Goal: Transaction & Acquisition: Purchase product/service

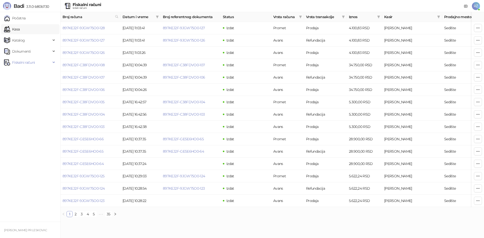
click at [20, 29] on link "Kasa" at bounding box center [12, 29] width 16 height 10
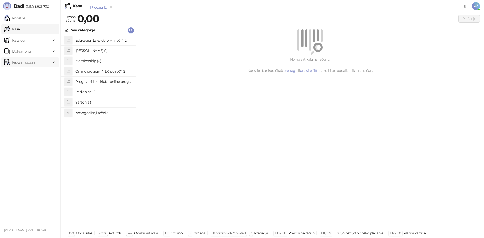
click at [22, 61] on span "Fiskalni računi" at bounding box center [23, 63] width 23 height 10
click at [24, 75] on link "Izdati računi" at bounding box center [19, 74] width 27 height 10
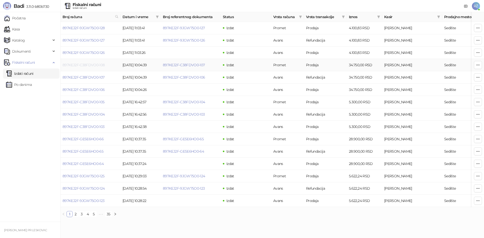
click at [97, 66] on link "897KEJ2F-C38FDVO0-108" at bounding box center [84, 65] width 42 height 5
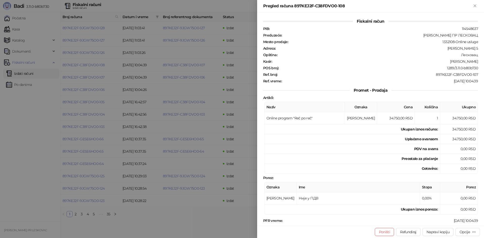
click at [42, 104] on div at bounding box center [242, 119] width 484 height 238
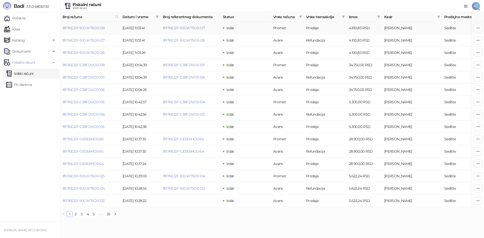
click at [80, 30] on td "897KEJ2F-9JGW75O0-128" at bounding box center [91, 28] width 60 height 12
click at [81, 27] on link "897KEJ2F-9JGW75O0-128" at bounding box center [84, 28] width 42 height 5
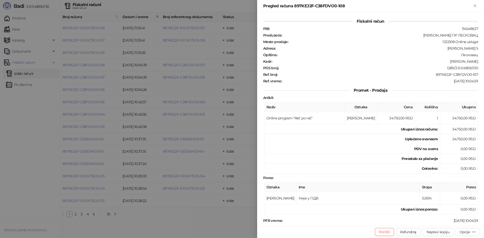
click at [32, 134] on div at bounding box center [242, 119] width 484 height 238
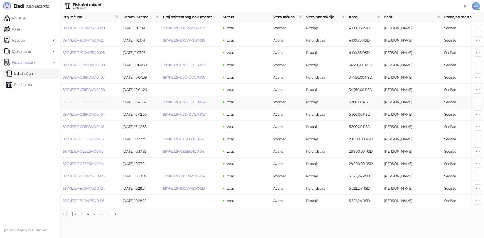
click at [87, 101] on link "897KEJ2F-C38FDVO0-105" at bounding box center [84, 102] width 42 height 5
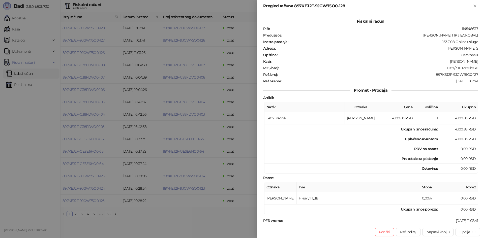
click at [24, 113] on div at bounding box center [242, 119] width 484 height 238
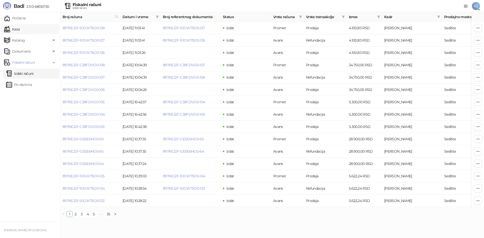
click at [20, 27] on link "Kasa" at bounding box center [12, 29] width 16 height 10
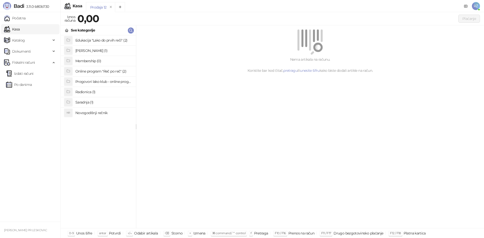
click at [92, 92] on h4 "Radionica (1)" at bounding box center [103, 92] width 57 height 8
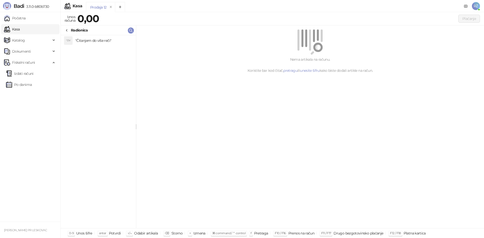
click at [97, 40] on h4 ""Čitanjem do više reči"" at bounding box center [103, 41] width 57 height 8
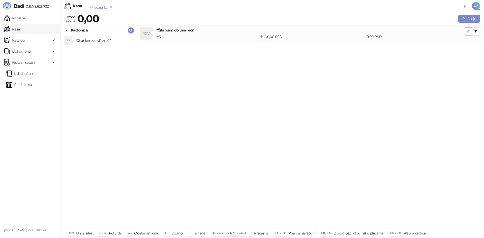
click at [470, 31] on icon "button" at bounding box center [468, 32] width 4 height 4
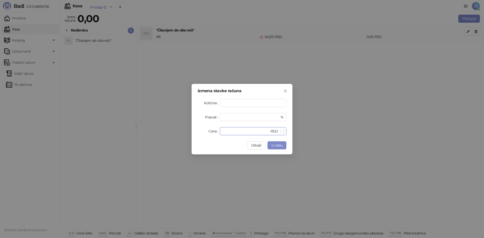
click at [249, 129] on input "*" at bounding box center [246, 132] width 47 height 8
type input "****"
click at [277, 145] on span "U redu" at bounding box center [277, 145] width 11 height 5
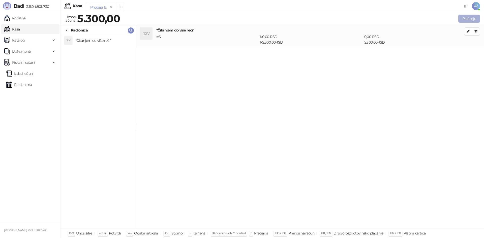
click at [471, 16] on button "Plaćanje" at bounding box center [470, 19] width 22 height 8
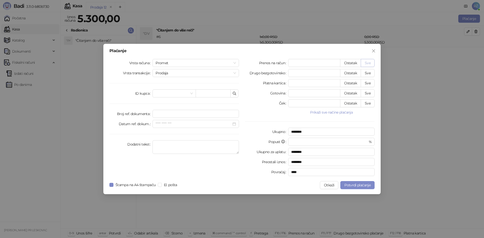
click at [367, 62] on button "Sve" at bounding box center [368, 63] width 14 height 8
type input "****"
click at [237, 72] on div "Prodaja" at bounding box center [196, 73] width 87 height 8
click at [236, 61] on div "Promet" at bounding box center [196, 63] width 87 height 8
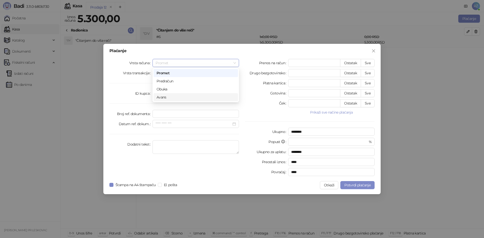
click at [205, 96] on div "Avans" at bounding box center [196, 98] width 78 height 6
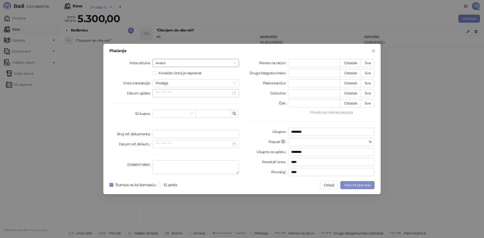
click at [234, 92] on div at bounding box center [196, 94] width 80 height 6
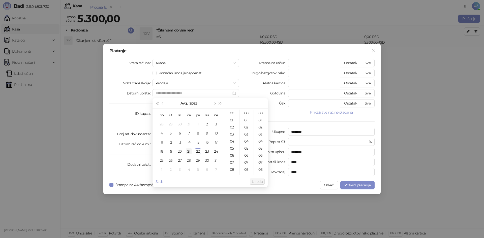
click at [191, 153] on div "21" at bounding box center [189, 152] width 6 height 6
type input "**********"
click at [257, 182] on span "U redu" at bounding box center [257, 182] width 11 height 5
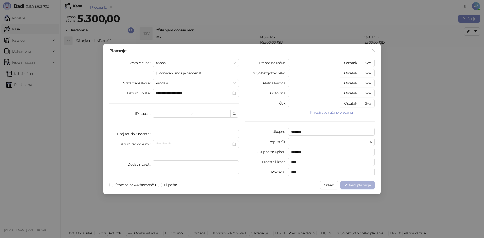
click at [365, 186] on span "Potvrdi plaćanje" at bounding box center [358, 185] width 26 height 5
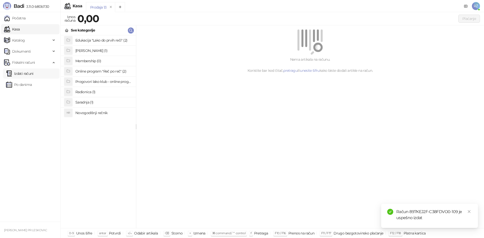
drag, startPoint x: 23, startPoint y: 71, endPoint x: 39, endPoint y: 74, distance: 15.9
click at [23, 71] on link "Izdati računi" at bounding box center [19, 74] width 27 height 10
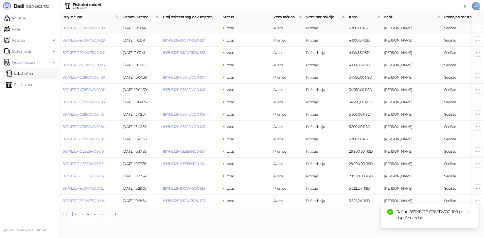
click at [480, 27] on icon "button" at bounding box center [478, 28] width 4 height 4
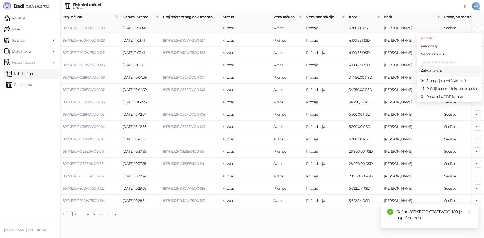
click at [458, 69] on span "Zatvori avans" at bounding box center [449, 71] width 57 height 6
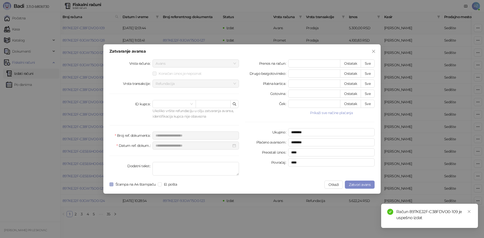
click at [126, 185] on span "Štampa na A4 štampaču" at bounding box center [136, 185] width 44 height 6
click at [353, 182] on button "Zatvori avans" at bounding box center [360, 185] width 30 height 8
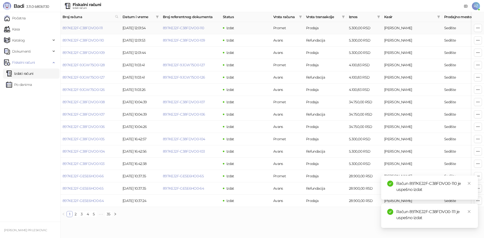
click at [481, 28] on button "button" at bounding box center [478, 28] width 8 height 8
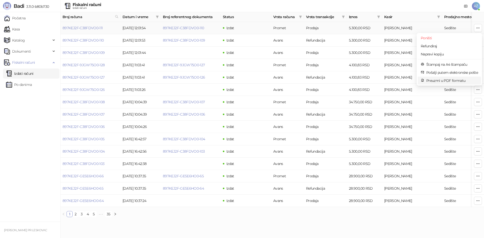
click at [462, 81] on span "Preuzmi u PDF formatu" at bounding box center [453, 81] width 52 height 6
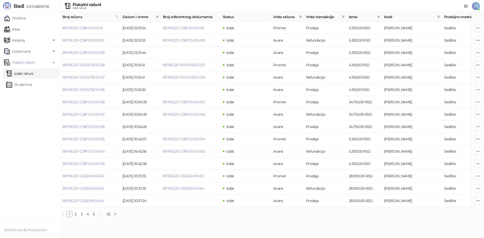
drag, startPoint x: 28, startPoint y: 31, endPoint x: 23, endPoint y: 6, distance: 25.7
click at [20, 31] on link "Kasa" at bounding box center [12, 29] width 16 height 10
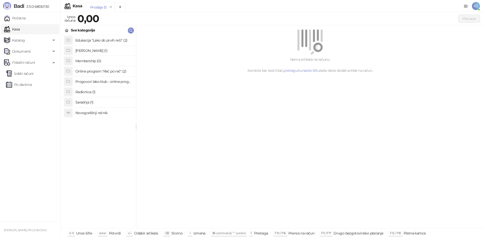
click at [103, 69] on h4 "Online program "Reč po reč" (2)" at bounding box center [103, 71] width 57 height 8
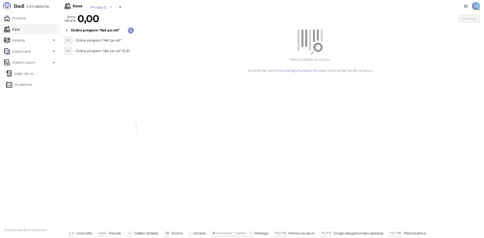
click at [104, 42] on h4 "Online program "Reč po reč"" at bounding box center [103, 40] width 57 height 8
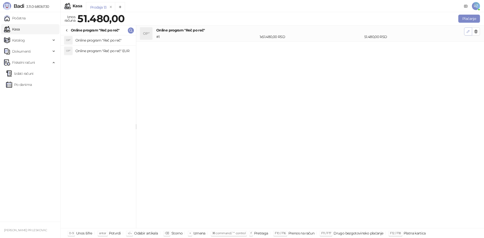
click at [468, 33] on icon "button" at bounding box center [468, 32] width 4 height 4
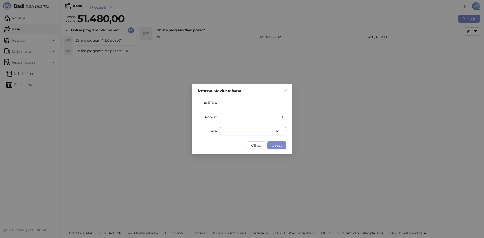
drag, startPoint x: 238, startPoint y: 130, endPoint x: 211, endPoint y: 130, distance: 27.5
click at [211, 130] on div "Cena ***** RSD" at bounding box center [242, 131] width 89 height 8
type input "*****"
click at [281, 146] on span "U redu" at bounding box center [277, 145] width 11 height 5
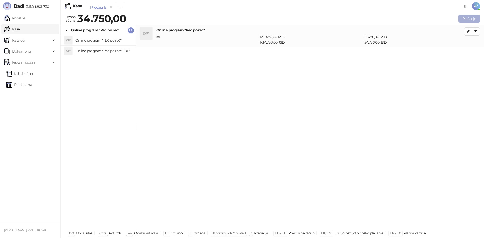
click at [466, 19] on button "Plaćanje" at bounding box center [470, 19] width 22 height 8
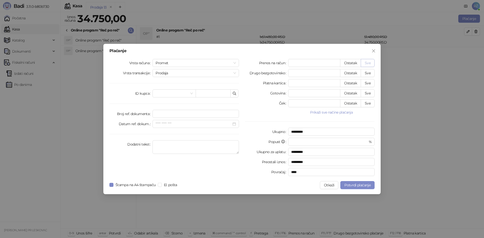
click at [373, 62] on button "Sve" at bounding box center [368, 63] width 14 height 8
type input "*****"
type input "****"
click at [236, 74] on span "Prodaja" at bounding box center [196, 73] width 80 height 8
click at [235, 63] on span "Promet" at bounding box center [196, 63] width 80 height 8
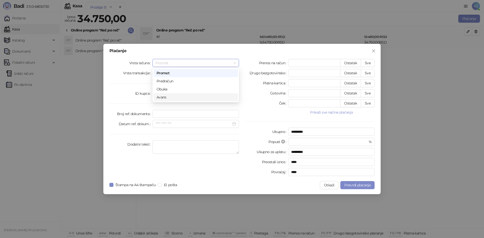
click at [218, 95] on div "Avans" at bounding box center [196, 98] width 78 height 6
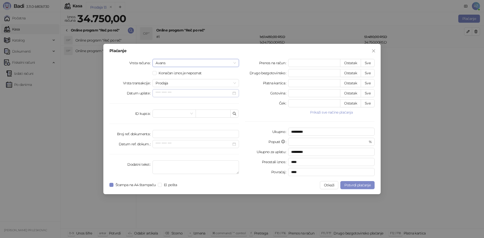
click at [236, 93] on div at bounding box center [196, 94] width 80 height 6
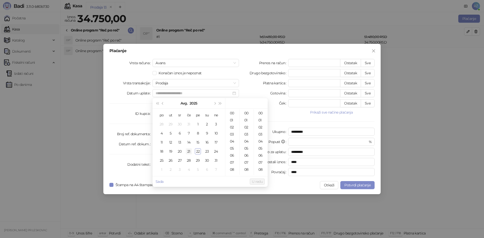
click at [191, 152] on div "21" at bounding box center [189, 152] width 6 height 6
type input "**********"
click at [257, 180] on span "U redu" at bounding box center [257, 182] width 11 height 5
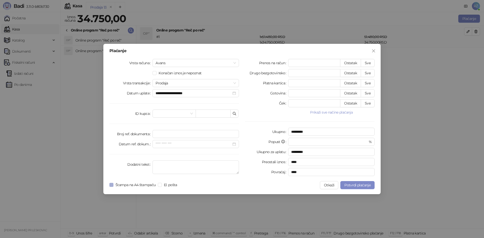
click at [134, 185] on span "Štampa na A4 štampaču" at bounding box center [136, 185] width 44 height 6
click at [355, 185] on span "Potvrdi plaćanje" at bounding box center [358, 185] width 26 height 5
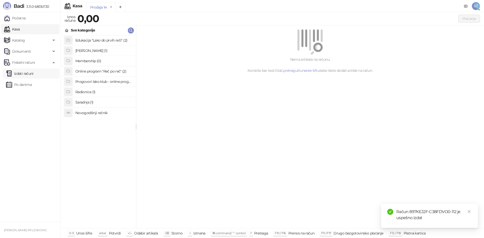
click at [29, 75] on link "Izdati računi" at bounding box center [19, 74] width 27 height 10
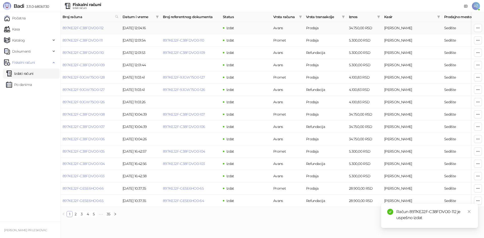
click at [481, 28] on button "button" at bounding box center [478, 28] width 8 height 8
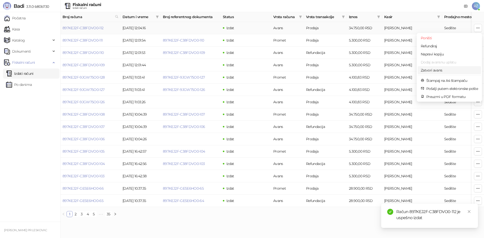
click at [460, 70] on span "Zatvori avans" at bounding box center [449, 71] width 57 height 6
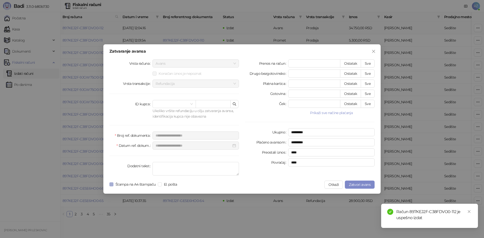
click at [118, 186] on span "Štampa na A4 štampaču" at bounding box center [136, 185] width 44 height 6
click at [364, 184] on span "Zatvori avans" at bounding box center [360, 185] width 22 height 5
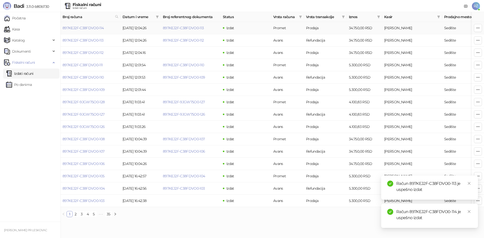
click at [477, 28] on icon "button" at bounding box center [478, 28] width 3 height 0
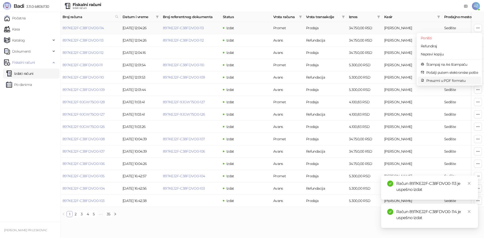
click at [459, 79] on span "Preuzmi u PDF formatu" at bounding box center [453, 81] width 52 height 6
